Goal: Transaction & Acquisition: Purchase product/service

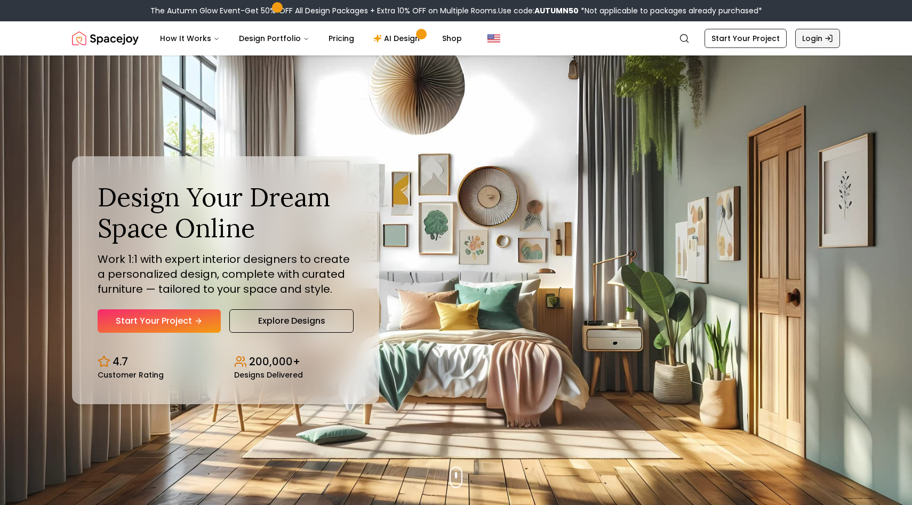
click at [813, 41] on link "Login" at bounding box center [817, 38] width 45 height 19
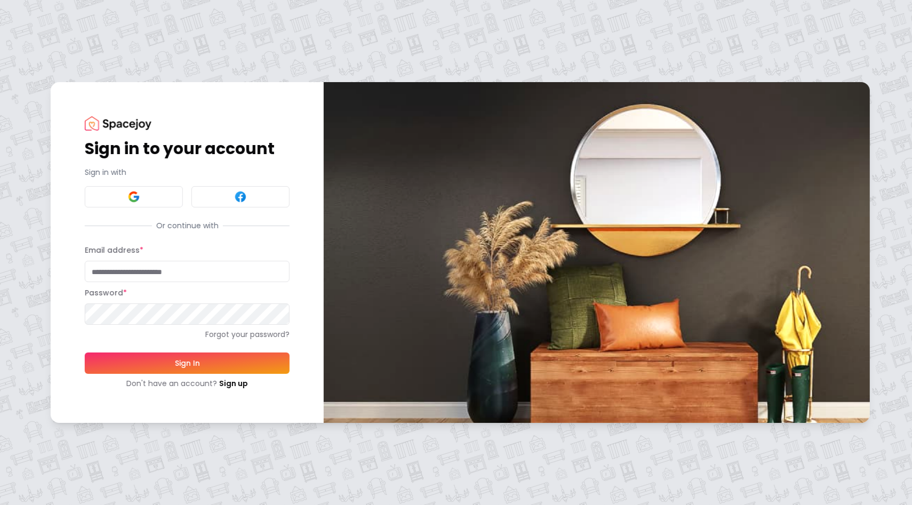
type input "**********"
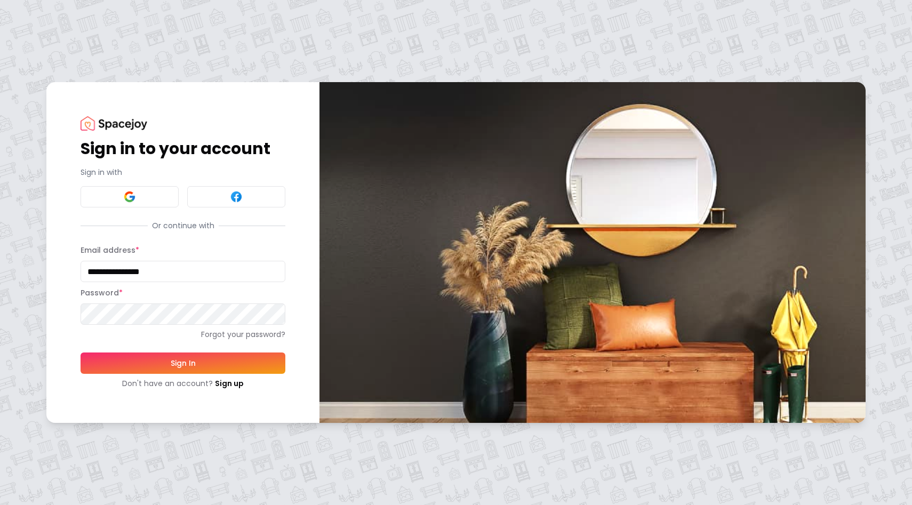
click at [166, 362] on button "Sign In" at bounding box center [182, 362] width 205 height 21
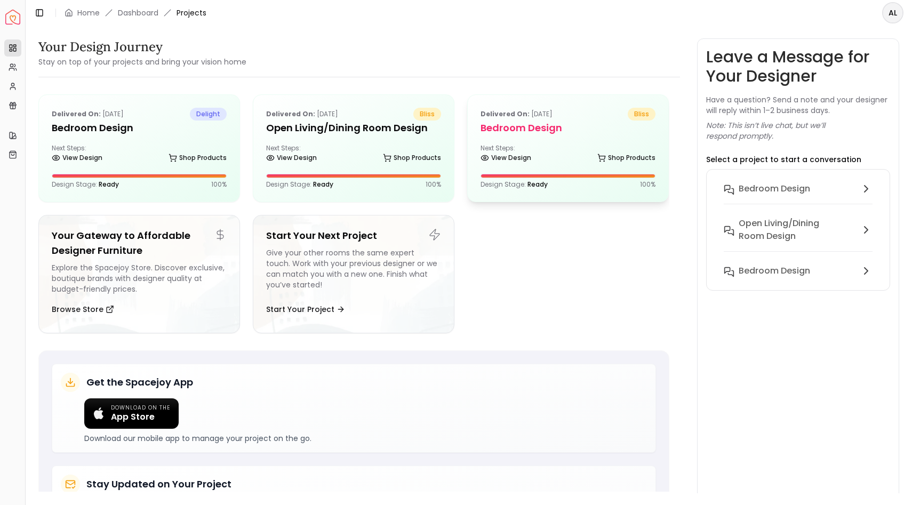
click at [542, 151] on div "Next Steps: View Design Shop Products" at bounding box center [567, 154] width 175 height 21
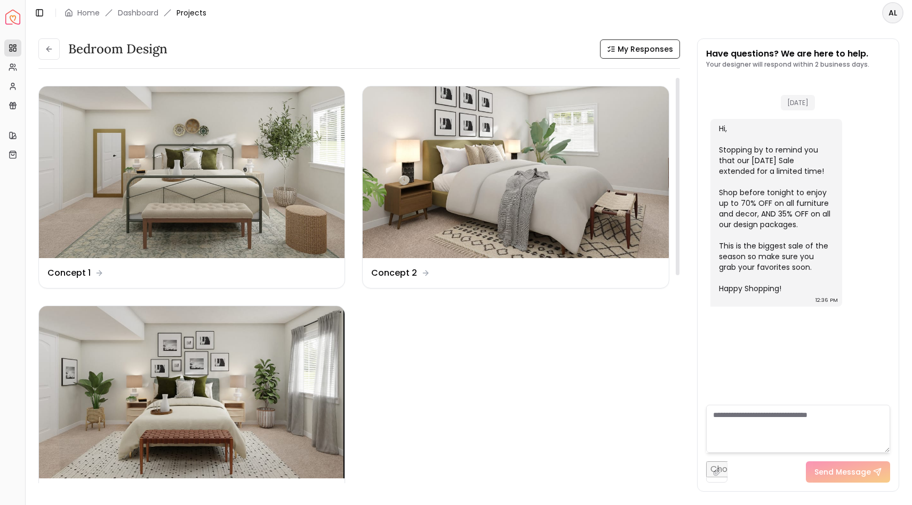
click at [688, 333] on div "Bedroom Design My Responses Bedroom Design My Responses Design Name Concept 1 D…" at bounding box center [468, 259] width 860 height 442
drag, startPoint x: 678, startPoint y: 241, endPoint x: 716, endPoint y: 232, distance: 39.6
click at [679, 232] on div at bounding box center [677, 176] width 4 height 197
click at [236, 389] on img at bounding box center [191, 392] width 305 height 172
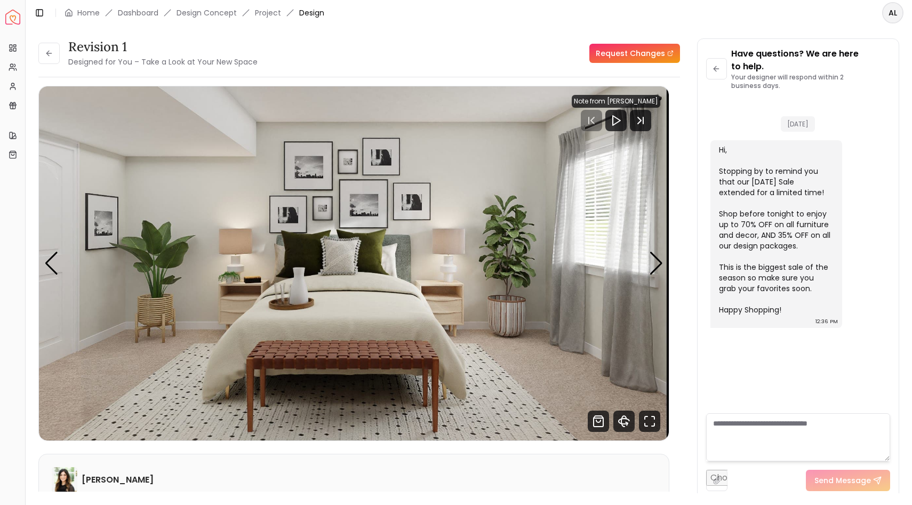
click at [699, 209] on div "Have questions? We are here to help. Your designer will respond within 2 busine…" at bounding box center [798, 269] width 202 height 461
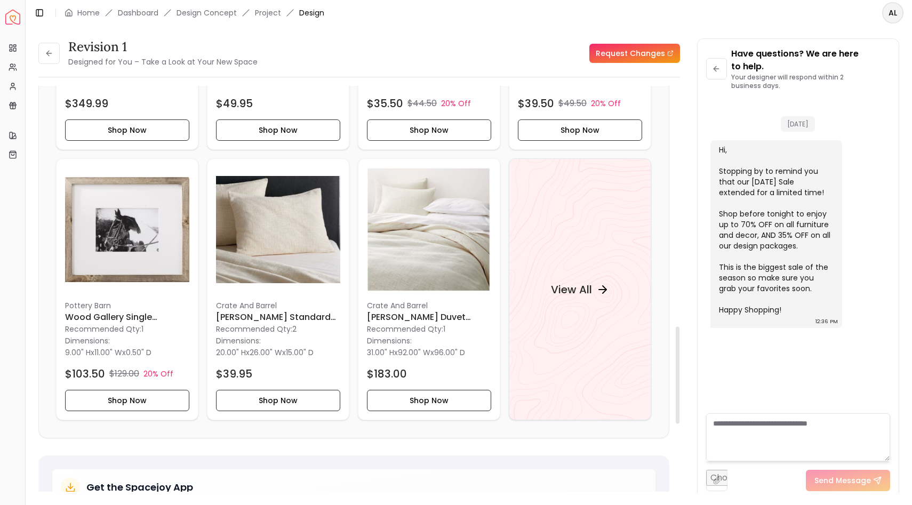
scroll to position [1003, 0]
drag, startPoint x: 677, startPoint y: 175, endPoint x: 688, endPoint y: 415, distance: 240.1
click at [679, 415] on div at bounding box center [677, 375] width 4 height 97
click at [410, 318] on h6 "Lindstrom Ivory Duvet Covers" at bounding box center [429, 317] width 124 height 13
click at [272, 317] on h6 "Lindstrom Ivory Standard Sham" at bounding box center [278, 317] width 124 height 13
